Goal: Task Accomplishment & Management: Complete application form

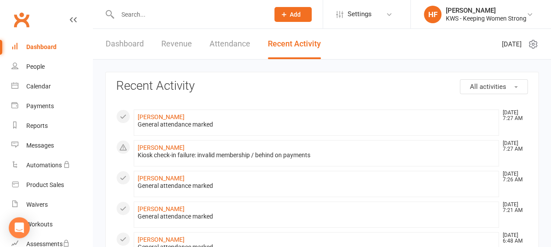
click at [139, 17] on input "text" at bounding box center [189, 14] width 148 height 12
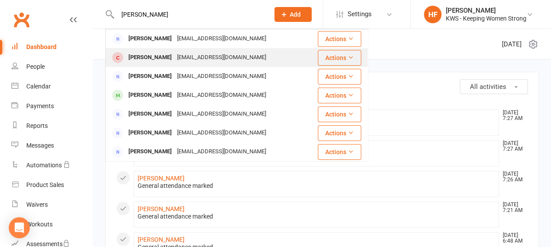
type input "[PERSON_NAME]"
click at [152, 58] on div "[PERSON_NAME]" at bounding box center [150, 57] width 49 height 13
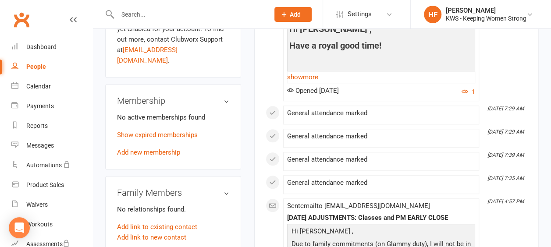
scroll to position [350, 0]
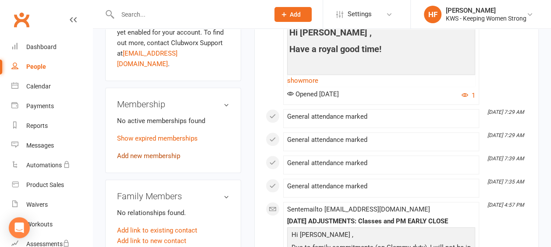
click at [165, 152] on link "Add new membership" at bounding box center [148, 156] width 63 height 8
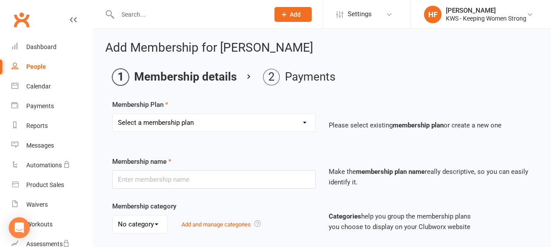
click at [302, 123] on select "Select a membership plan Create new Membership Plan Continual Monthly Membershi…" at bounding box center [214, 123] width 202 height 18
select select "2"
click at [113, 114] on select "Select a membership plan Create new Membership Plan Continual Monthly Membershi…" at bounding box center [214, 123] width 202 height 18
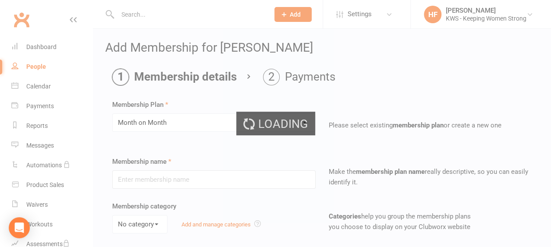
type input "Month on Month"
select select "0"
type input "1"
select select "2"
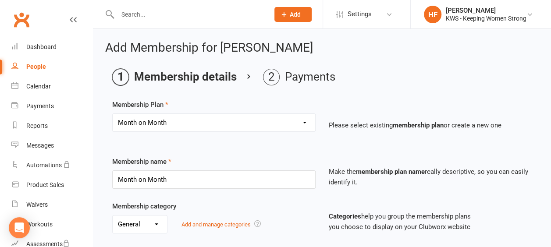
type input "[DATE]"
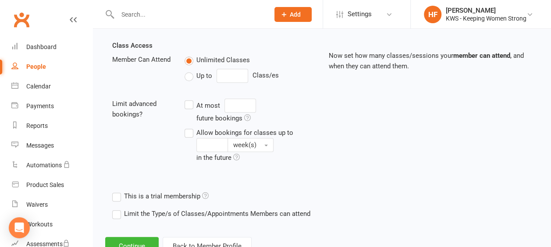
scroll to position [328, 0]
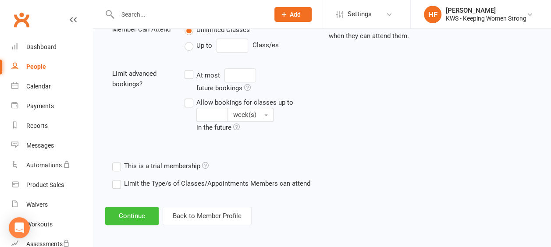
click at [132, 214] on button "Continue" at bounding box center [131, 216] width 53 height 18
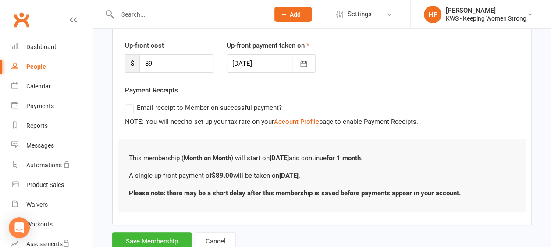
scroll to position [143, 0]
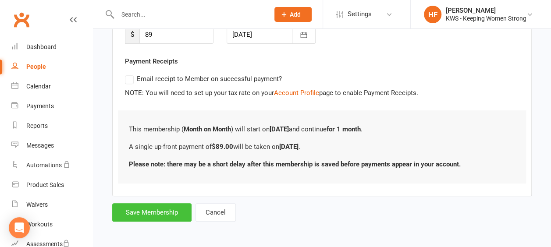
click at [159, 211] on button "Save Membership" at bounding box center [151, 212] width 79 height 18
